Goal: Information Seeking & Learning: Learn about a topic

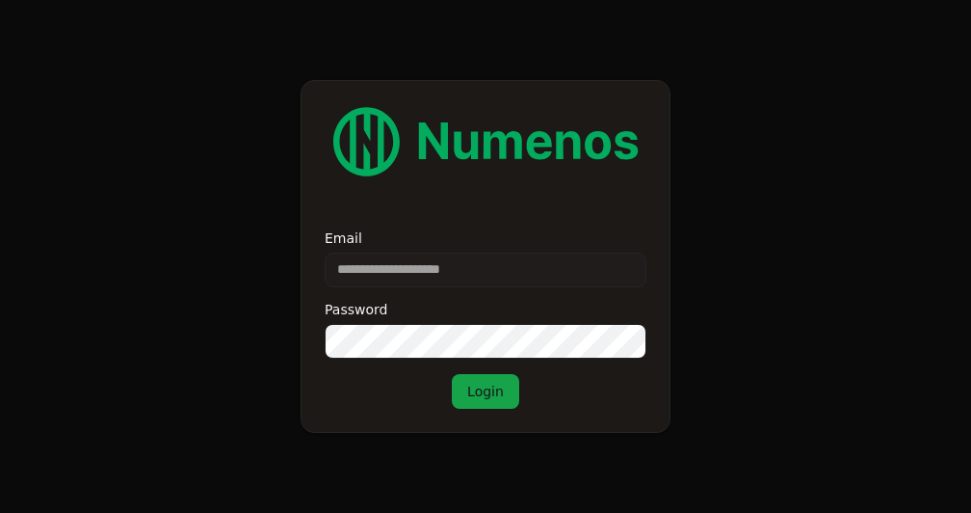
click at [447, 277] on input "Email" at bounding box center [486, 269] width 322 height 35
click at [230, 246] on form "Email Password Login" at bounding box center [485, 256] width 971 height 513
click at [417, 277] on input "Email" at bounding box center [486, 269] width 322 height 35
type input "**"
type input "**********"
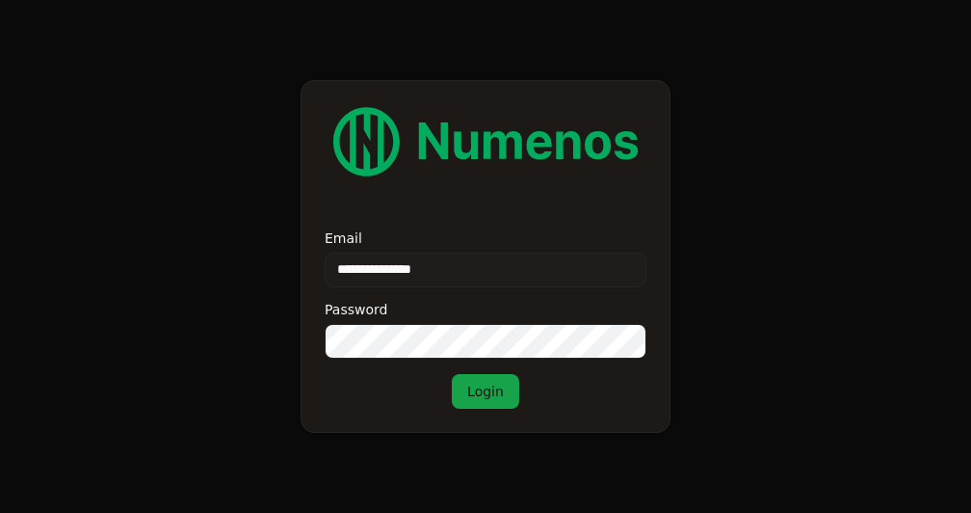
click at [490, 397] on button "Login" at bounding box center [485, 391] width 67 height 35
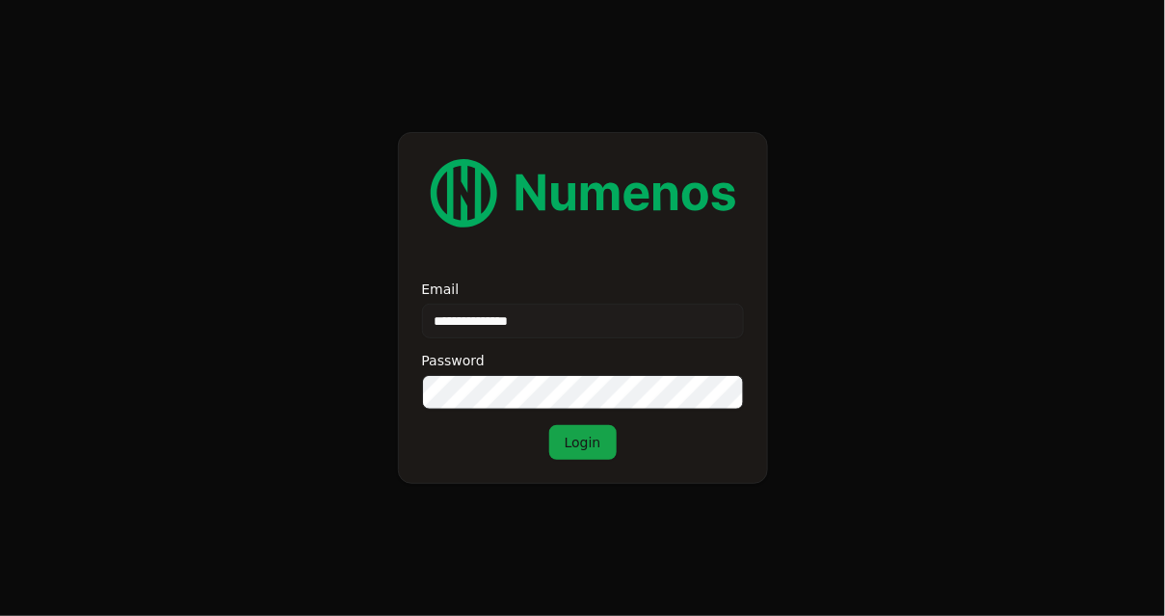
click at [582, 439] on button "Login" at bounding box center [582, 442] width 67 height 35
click at [547, 340] on div "**********" at bounding box center [583, 370] width 322 height 177
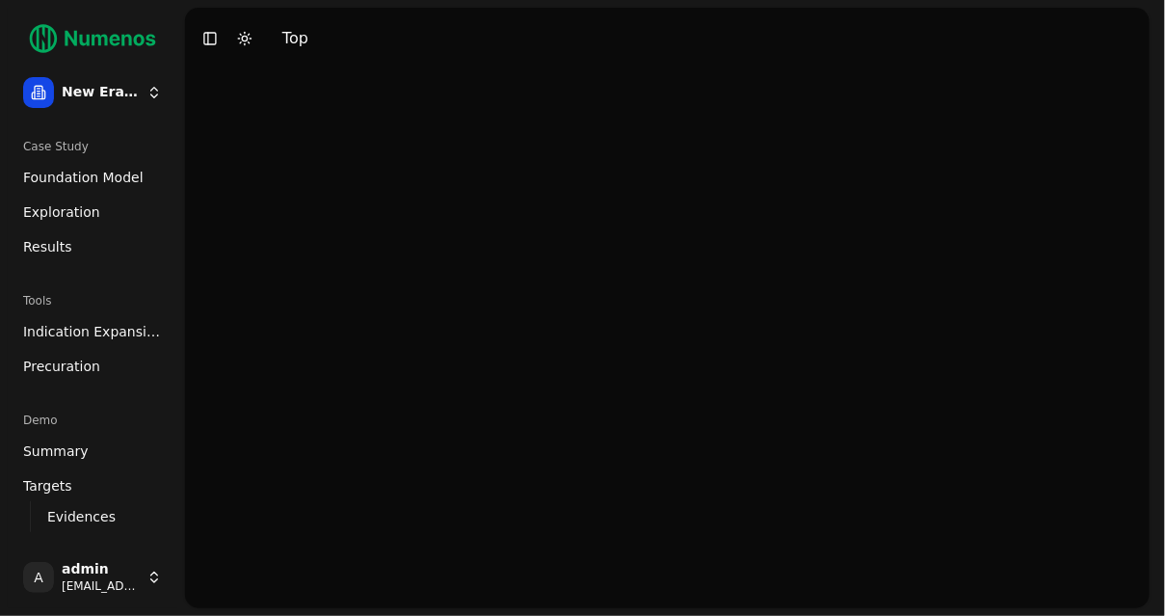
click at [101, 215] on link "Exploration" at bounding box center [92, 212] width 154 height 31
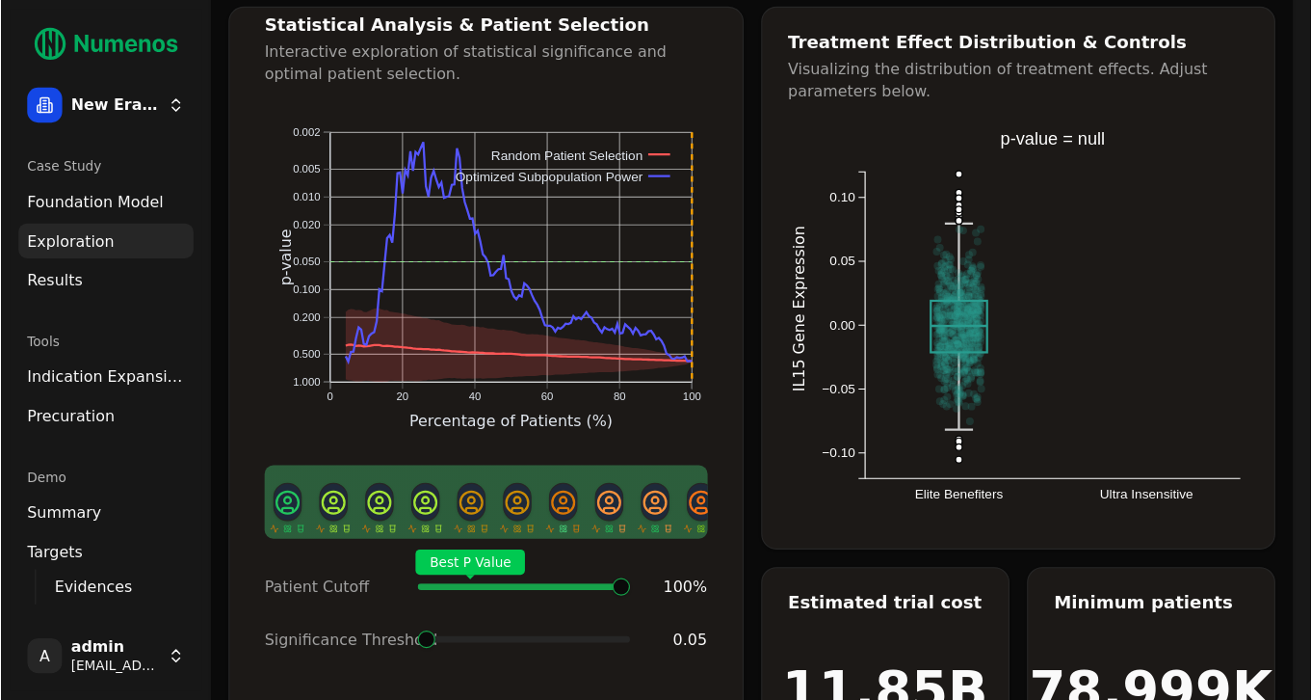
scroll to position [51, 0]
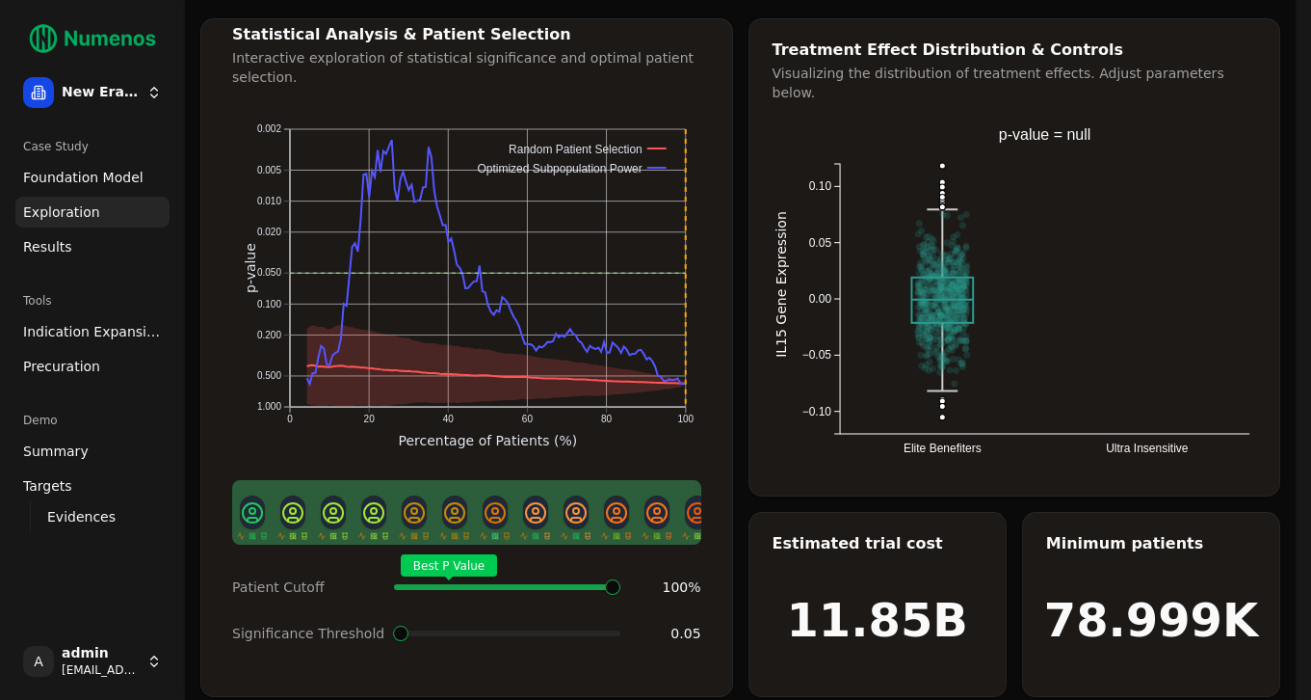
click at [85, 175] on span "Foundation Model" at bounding box center [83, 177] width 120 height 19
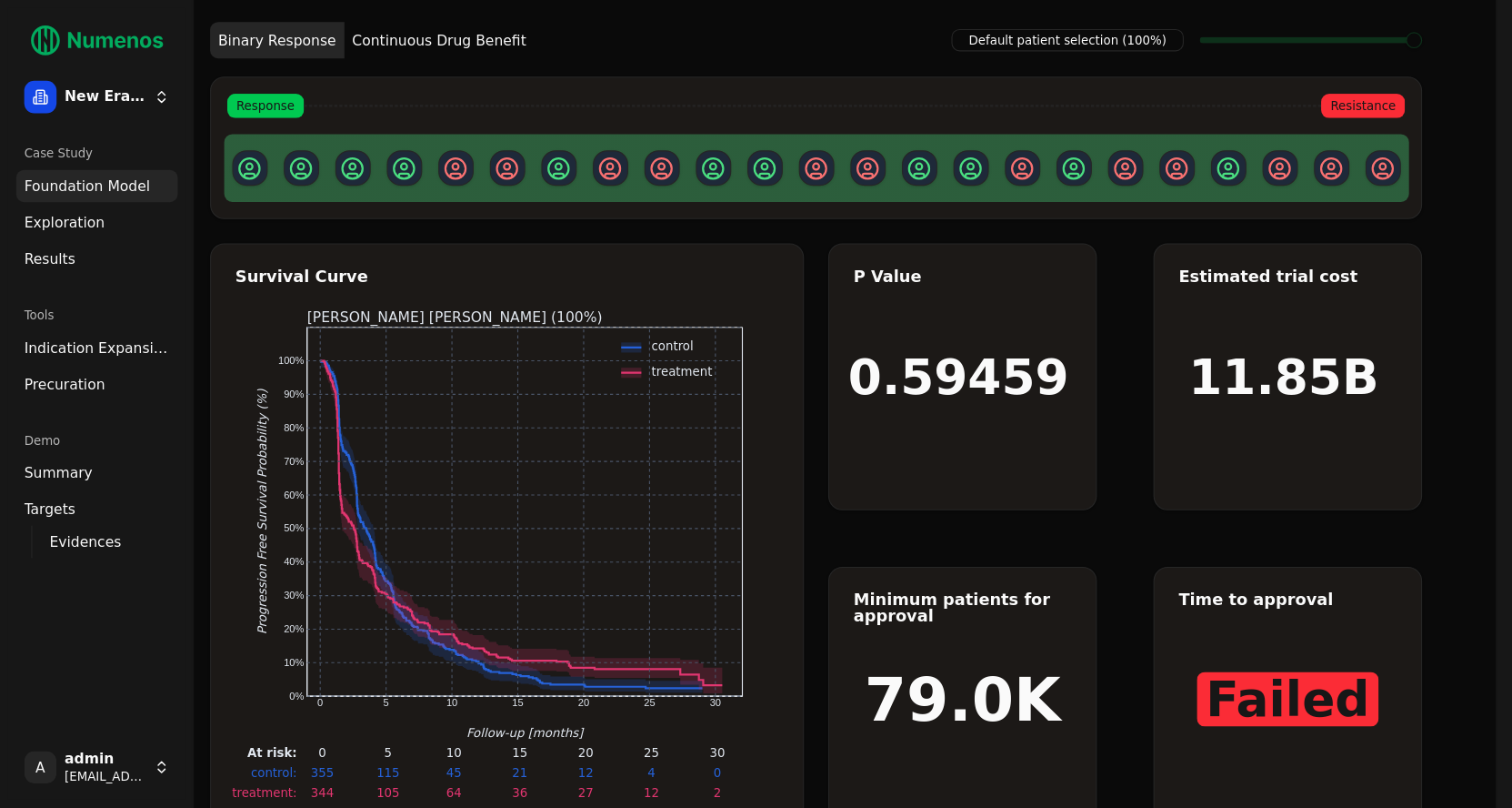
scroll to position [28, 0]
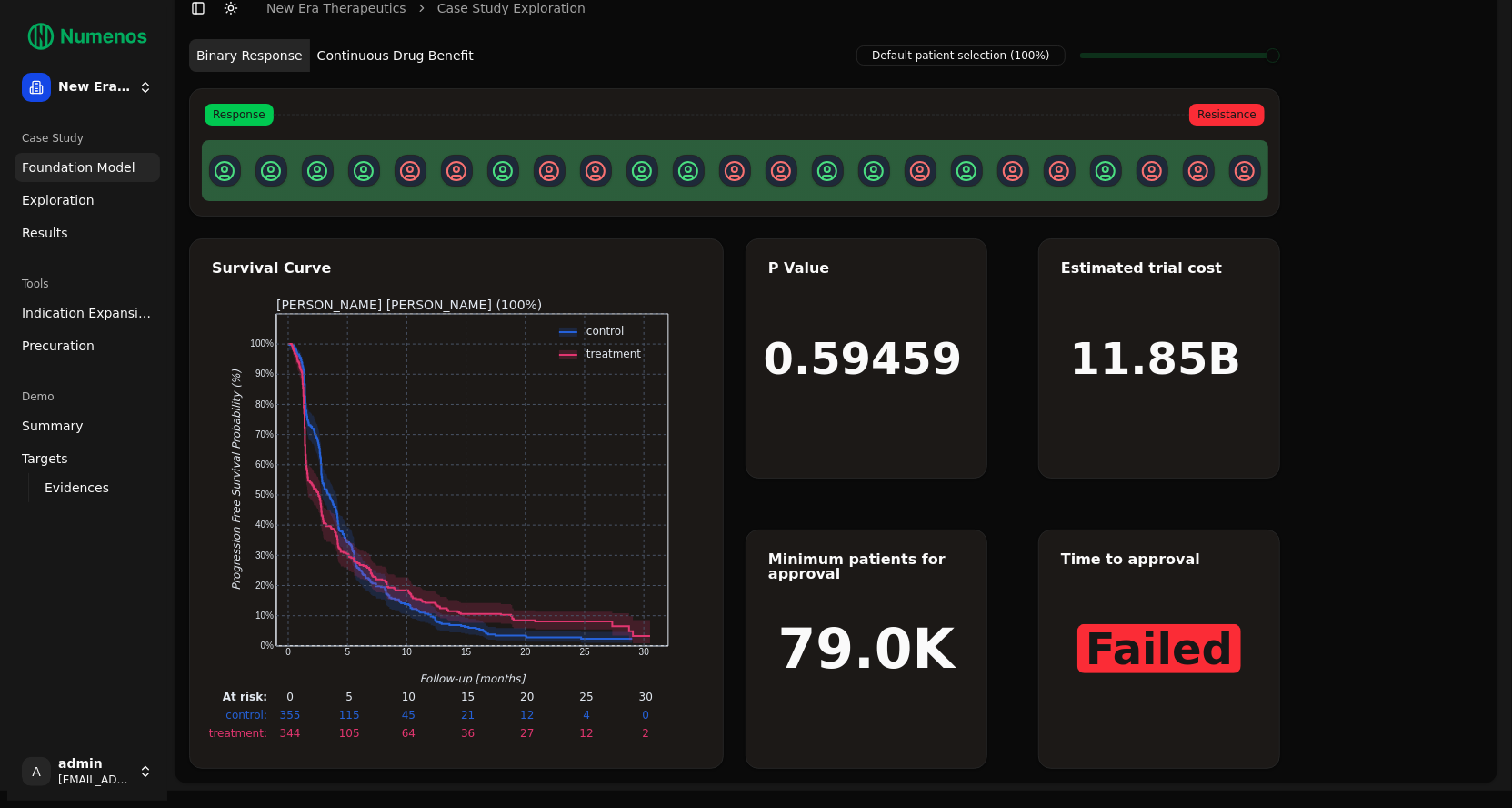
click at [76, 194] on span "Exploration" at bounding box center [58, 199] width 73 height 18
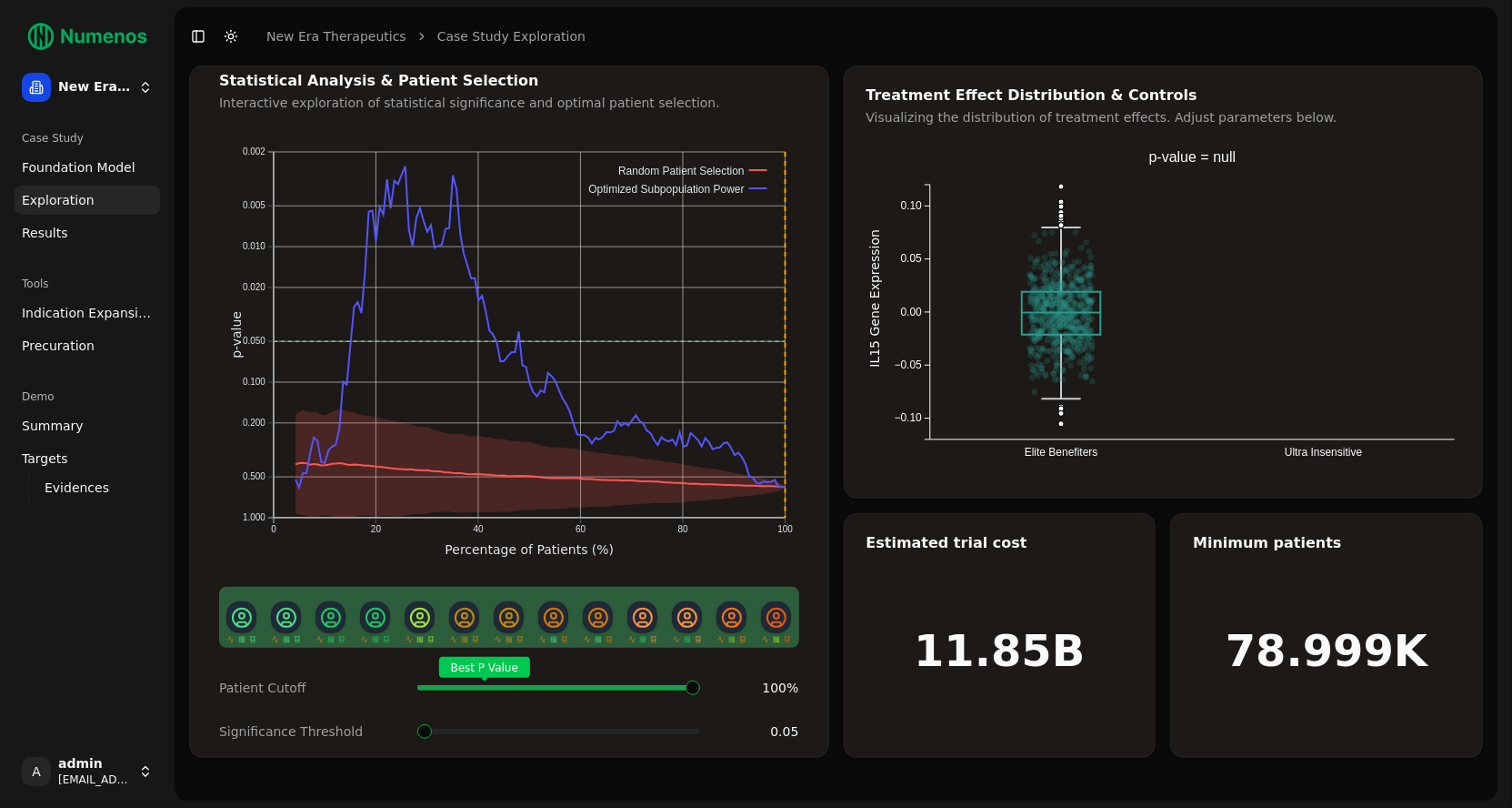
click at [92, 167] on span "Foundation Model" at bounding box center [78, 167] width 113 height 18
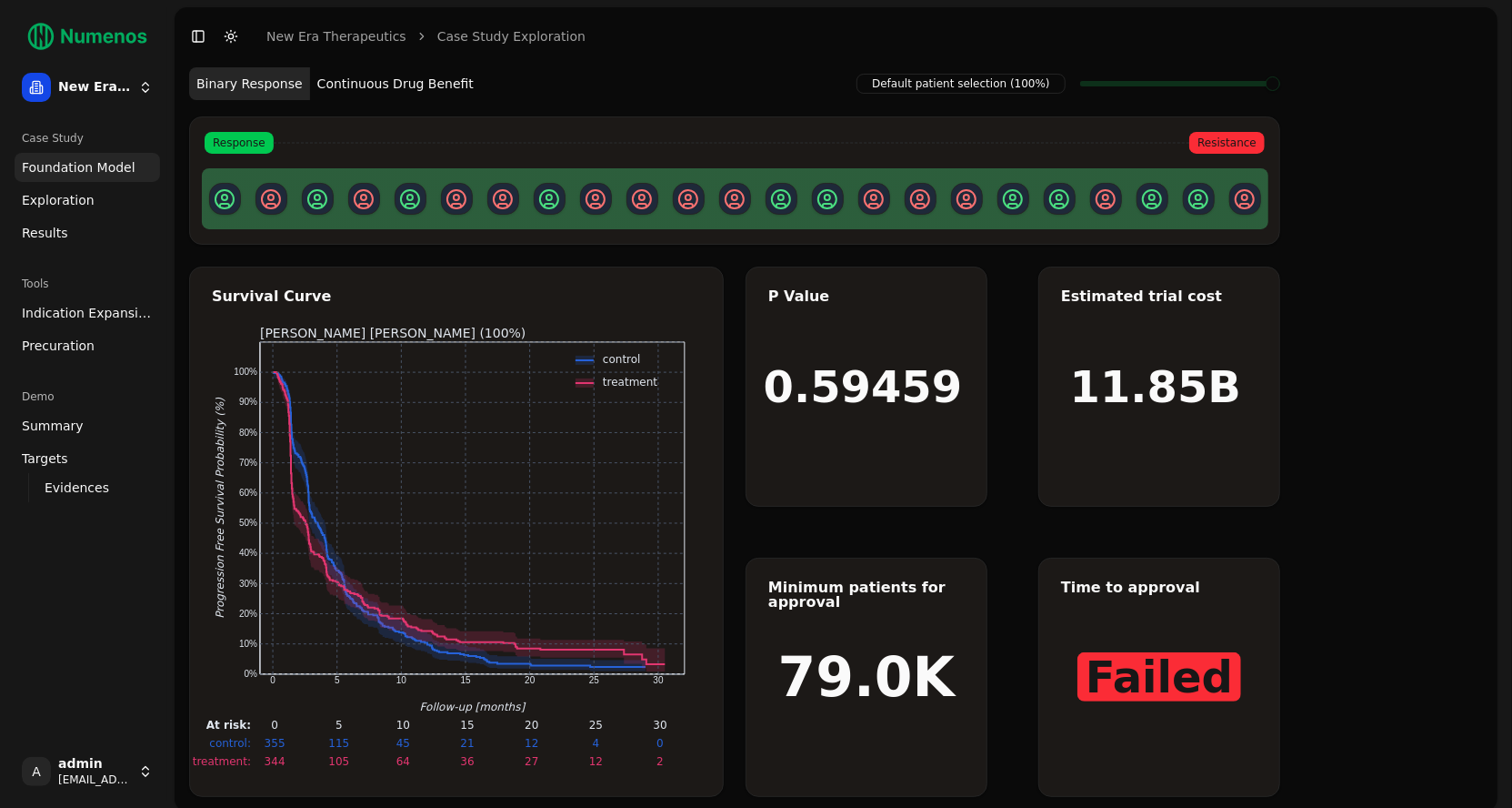
click at [68, 203] on span "Exploration" at bounding box center [58, 199] width 73 height 18
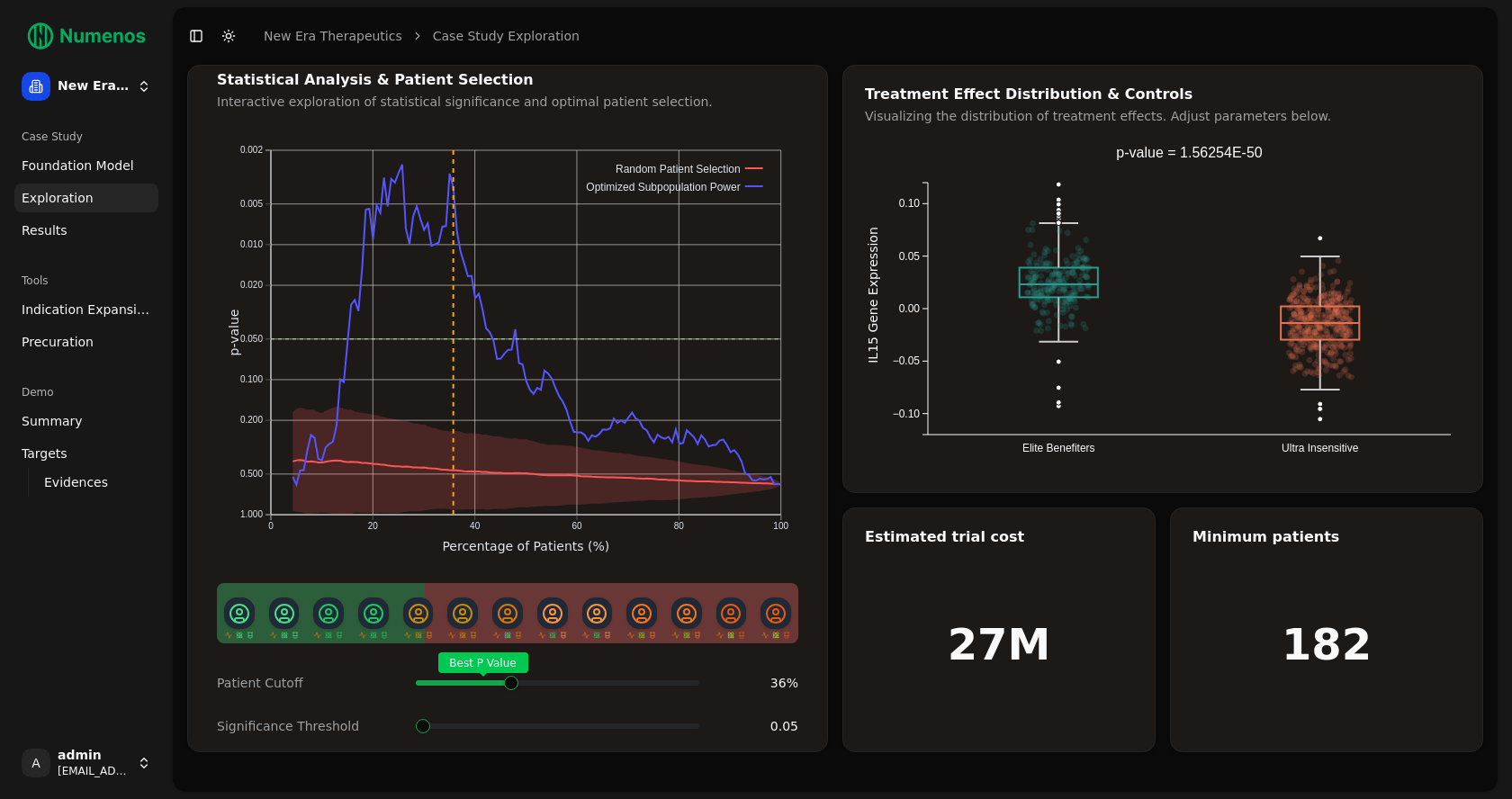
click at [507, 574] on div "Best P Value" at bounding box center [558, 682] width 284 height 36
click at [595, 574] on span at bounding box center [601, 725] width 14 height 14
click at [519, 574] on div "Best P Value" at bounding box center [558, 682] width 284 height 36
click at [112, 301] on span "Indication Expansion" at bounding box center [86, 309] width 130 height 18
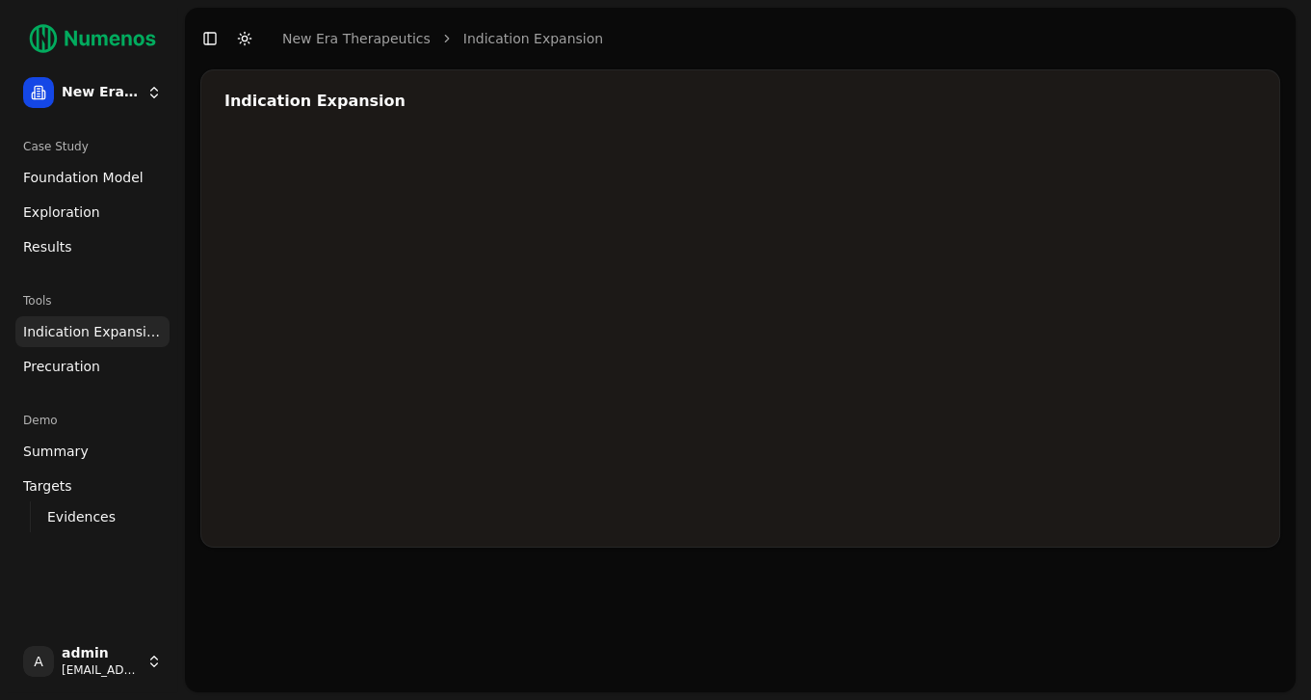
click at [1164, 248] on div at bounding box center [802, 330] width 1156 height 385
click at [1030, 309] on div at bounding box center [802, 330] width 1156 height 385
click at [1164, 243] on div at bounding box center [802, 330] width 1156 height 385
click at [916, 330] on div at bounding box center [802, 330] width 1156 height 385
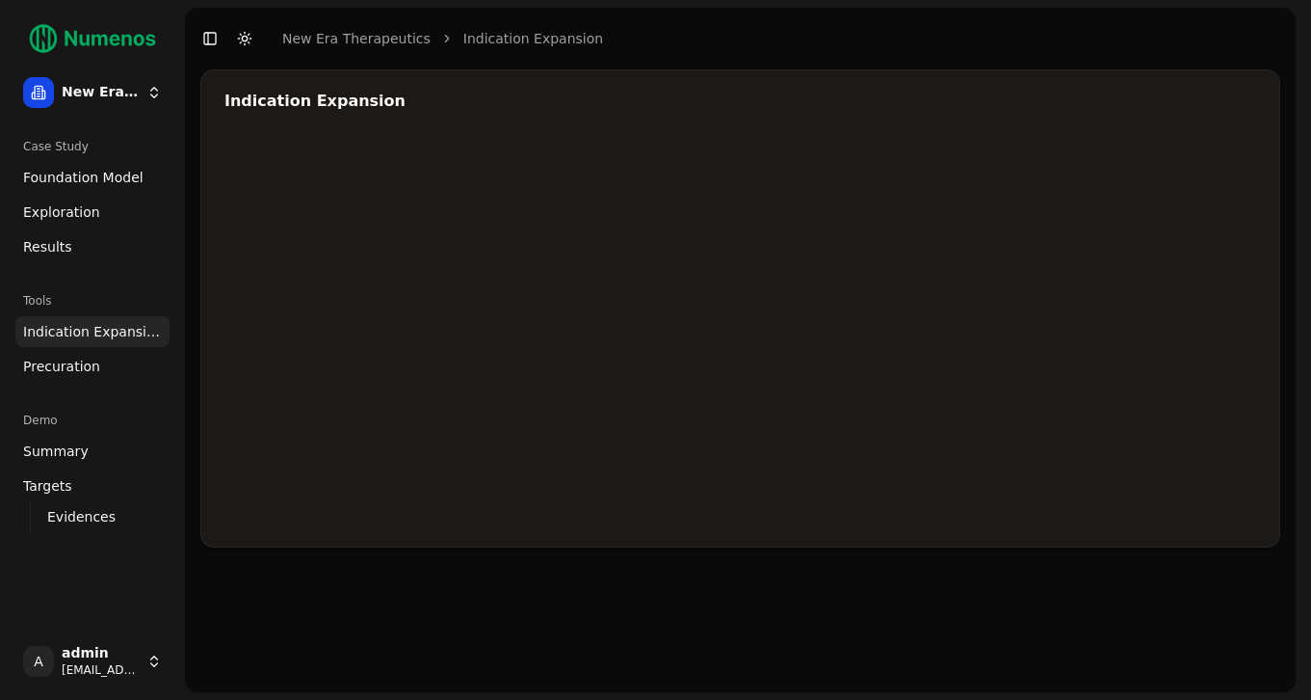
click at [929, 328] on div at bounding box center [802, 330] width 1156 height 385
click at [1023, 282] on div at bounding box center [802, 330] width 1156 height 385
